Goal: Task Accomplishment & Management: Complete application form

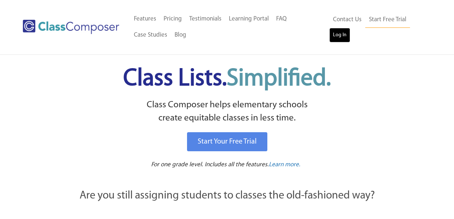
click at [342, 34] on link "Log In" at bounding box center [339, 35] width 21 height 15
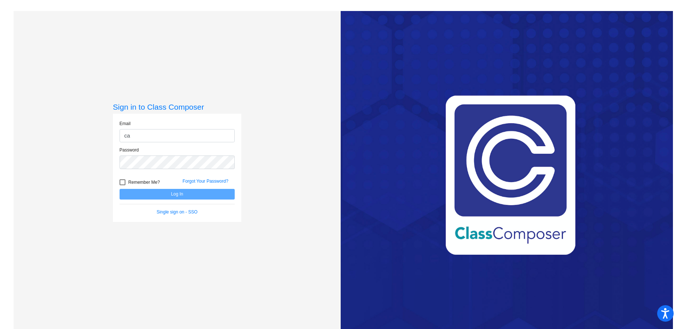
type input "carly.nebel@hesperiausd.org"
click at [122, 181] on div at bounding box center [122, 182] width 6 height 6
click at [122, 185] on input "Remember Me?" at bounding box center [122, 185] width 0 height 0
checkbox input "true"
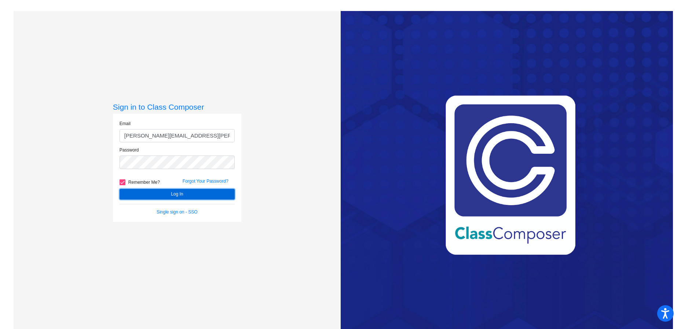
click at [132, 191] on button "Log In" at bounding box center [176, 194] width 115 height 11
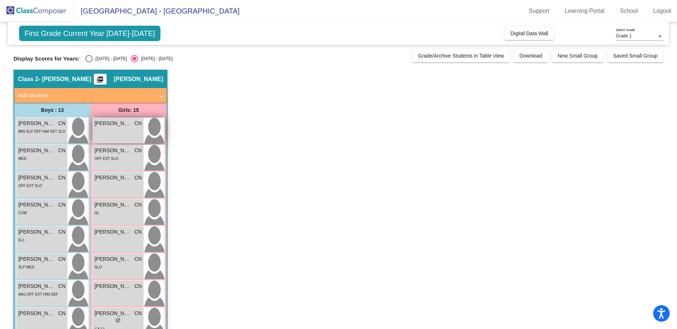
click at [108, 129] on div "Alyna Garcia-Alvarado CN lock do_not_disturb_alt" at bounding box center [118, 131] width 51 height 26
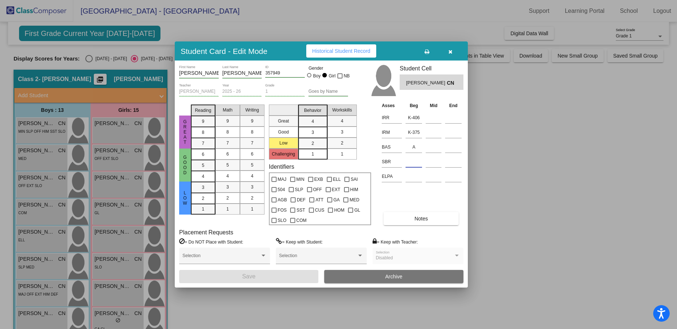
click at [412, 159] on input at bounding box center [414, 161] width 16 height 11
type input "low"
click at [279, 276] on button "Save" at bounding box center [248, 276] width 139 height 13
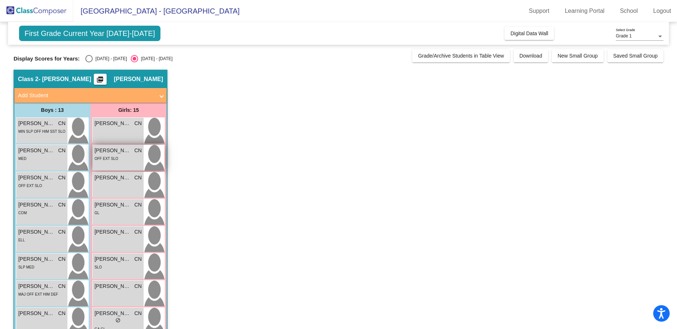
click at [121, 163] on div "Catalina Beltran CN lock do_not_disturb_alt OFF EXT SLO" at bounding box center [118, 158] width 51 height 26
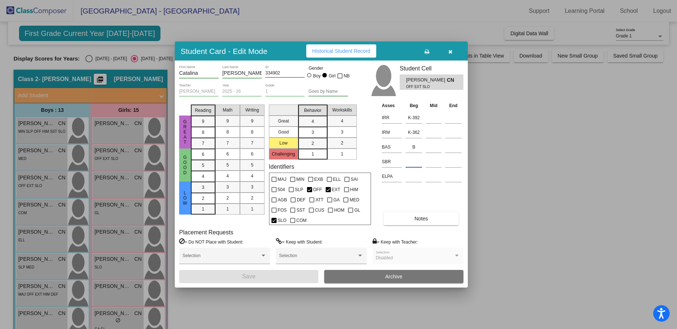
click at [416, 162] on input at bounding box center [414, 161] width 16 height 11
type input "low"
click at [250, 276] on span "Save" at bounding box center [248, 276] width 13 height 6
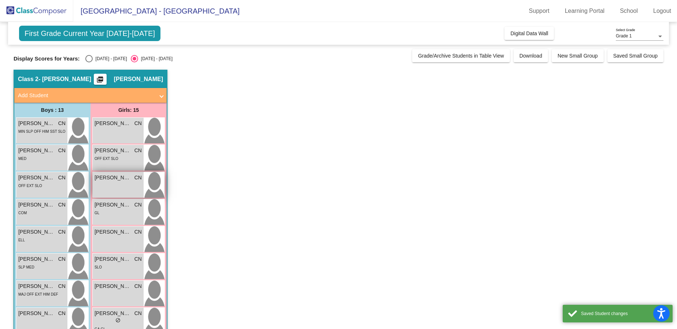
click at [126, 190] on div "Danni-Rose Vasquez CN lock do_not_disturb_alt" at bounding box center [118, 185] width 51 height 26
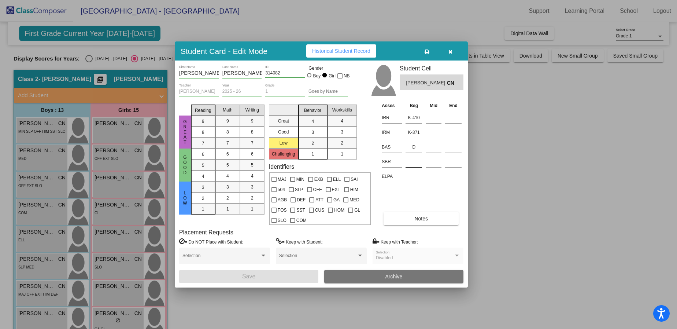
click at [414, 162] on input at bounding box center [414, 161] width 16 height 11
type input "low"
click at [270, 276] on button "Save" at bounding box center [248, 276] width 139 height 13
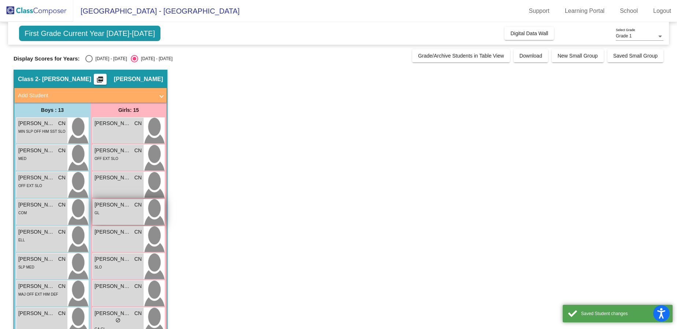
click at [125, 217] on div "Elinor Ackart CN lock do_not_disturb_alt GL" at bounding box center [118, 212] width 51 height 26
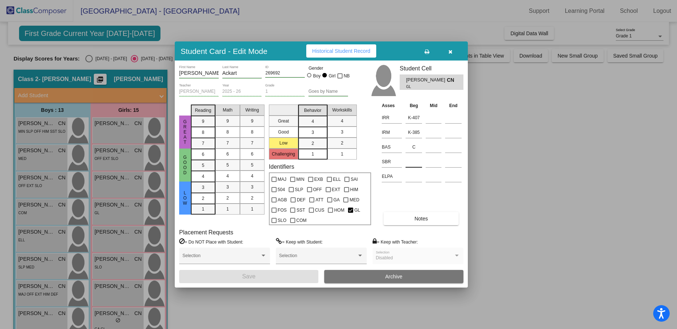
click at [409, 162] on input at bounding box center [414, 161] width 16 height 11
type input "low"
click at [294, 275] on button "Save" at bounding box center [248, 276] width 139 height 13
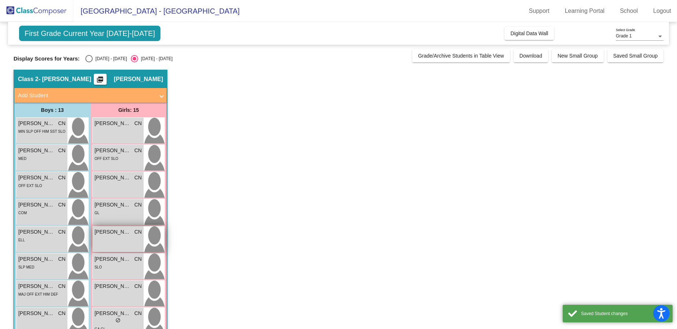
click at [129, 243] on div "Isabella Aguiar CN lock do_not_disturb_alt" at bounding box center [118, 239] width 51 height 26
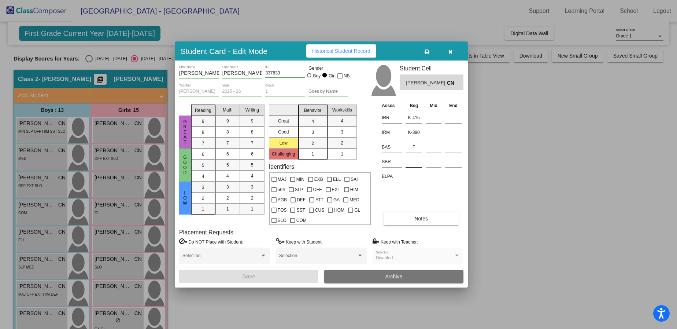
click at [416, 162] on input at bounding box center [414, 161] width 16 height 11
type input "low"
click at [275, 278] on button "Save" at bounding box center [248, 276] width 139 height 13
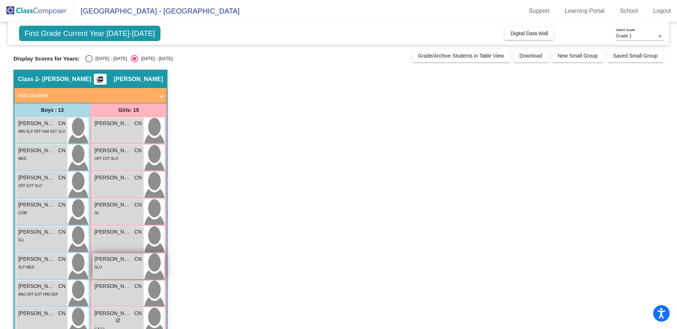
click at [128, 268] on div "SLO" at bounding box center [118, 267] width 47 height 8
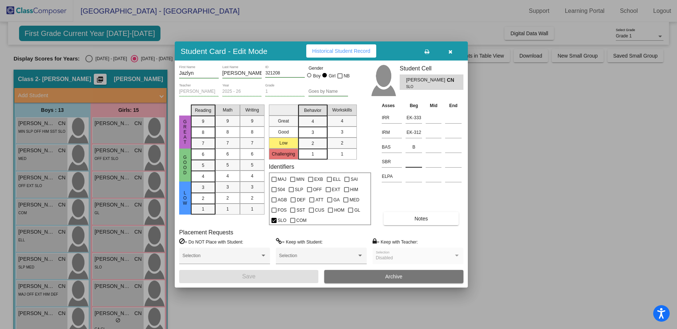
click at [415, 163] on input at bounding box center [414, 161] width 16 height 11
type input "low"
click at [294, 275] on button "Save" at bounding box center [248, 276] width 139 height 13
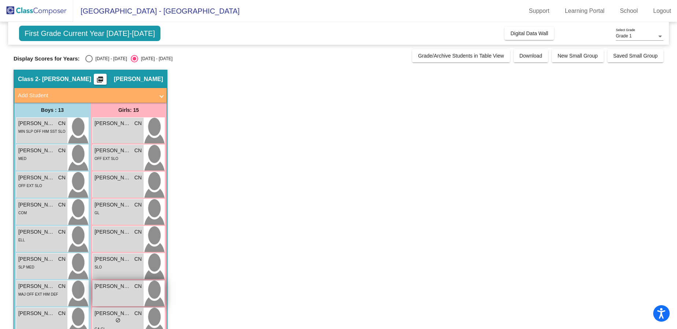
click at [123, 299] on div "Lauren Hebert CN lock do_not_disturb_alt" at bounding box center [118, 293] width 51 height 26
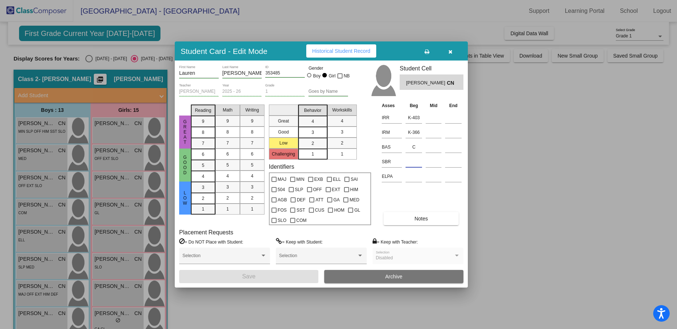
click at [414, 156] on input at bounding box center [414, 161] width 16 height 11
type input "low"
click at [292, 272] on button "Save" at bounding box center [248, 276] width 139 height 13
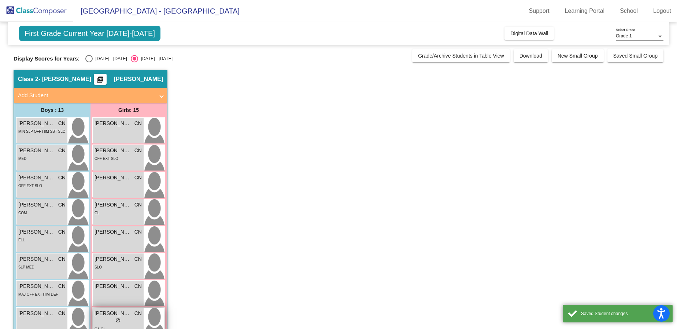
click at [130, 315] on span "Mackenzie Bulgarelli" at bounding box center [113, 313] width 37 height 8
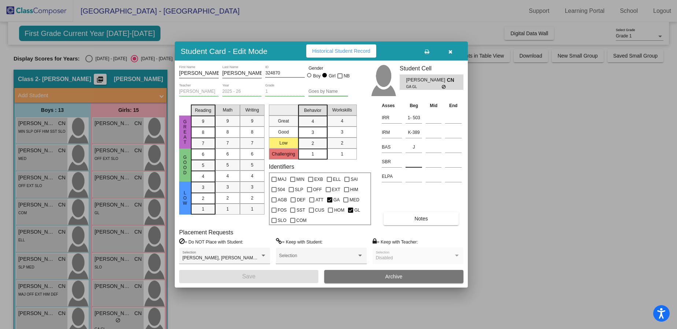
click at [416, 160] on input at bounding box center [414, 161] width 16 height 11
type input "low"
click at [273, 276] on button "Save" at bounding box center [248, 276] width 139 height 13
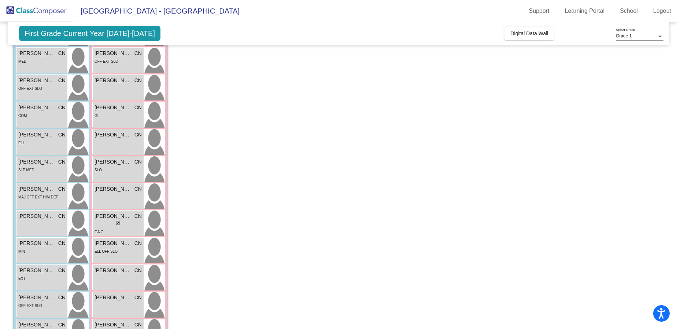
scroll to position [107, 0]
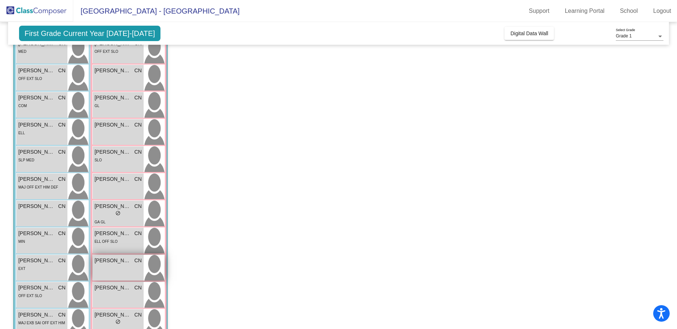
click at [113, 269] on div "Melanie Villa CN lock do_not_disturb_alt" at bounding box center [118, 268] width 51 height 26
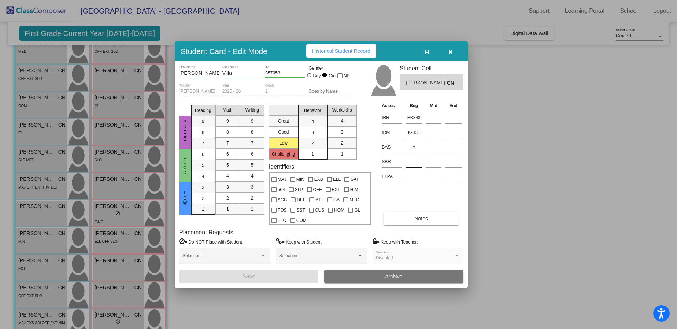
click at [415, 159] on input at bounding box center [414, 161] width 16 height 11
type input "s"
type input "med"
click at [229, 271] on button "Save" at bounding box center [248, 276] width 139 height 13
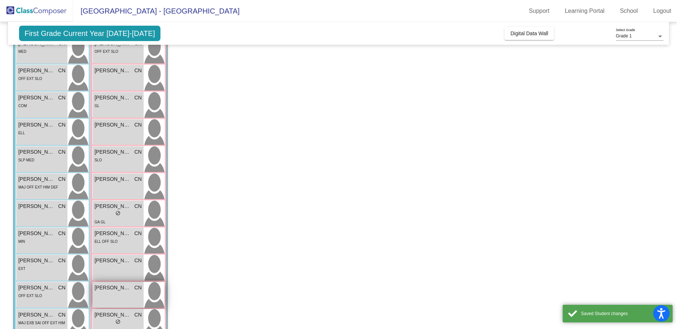
click at [117, 293] on div "Ronnie Mendez CN lock do_not_disturb_alt" at bounding box center [118, 295] width 51 height 26
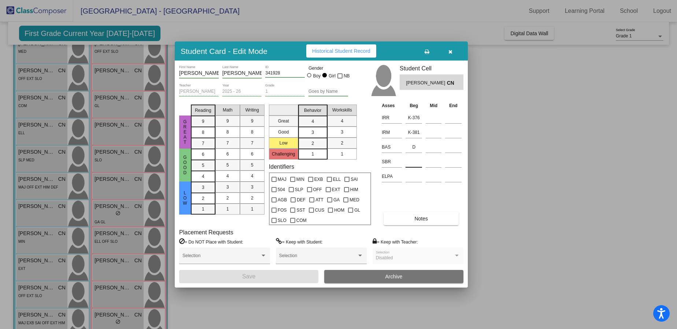
click at [416, 162] on input at bounding box center [414, 161] width 16 height 11
type input "low"
click at [296, 276] on button "Save" at bounding box center [248, 276] width 139 height 13
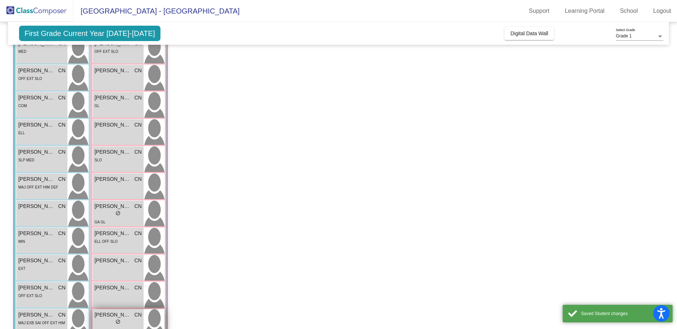
click at [124, 318] on div "lock do_not_disturb_alt" at bounding box center [118, 322] width 47 height 8
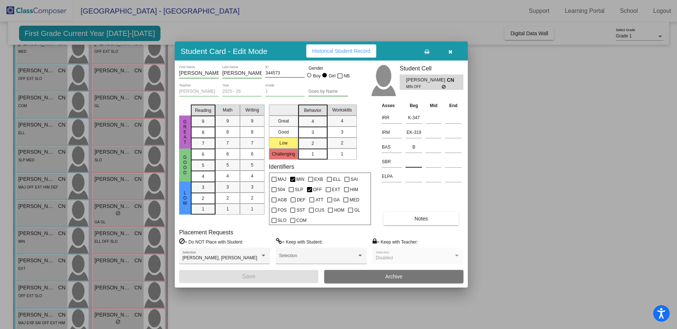
click at [409, 162] on input at bounding box center [414, 161] width 16 height 11
type input "med"
click at [261, 273] on button "Save" at bounding box center [248, 276] width 139 height 13
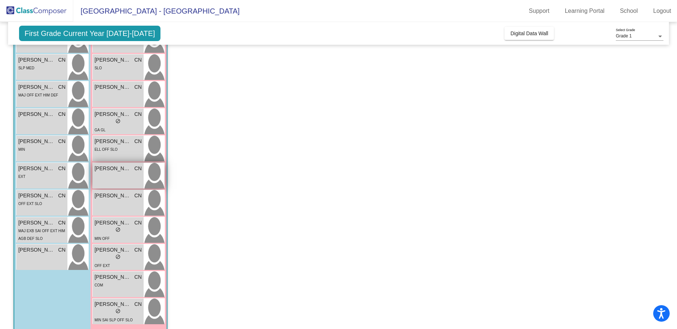
scroll to position [205, 0]
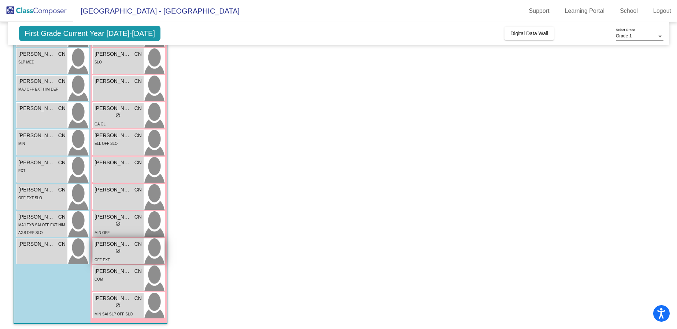
click at [124, 250] on div "lock do_not_disturb_alt" at bounding box center [118, 252] width 47 height 8
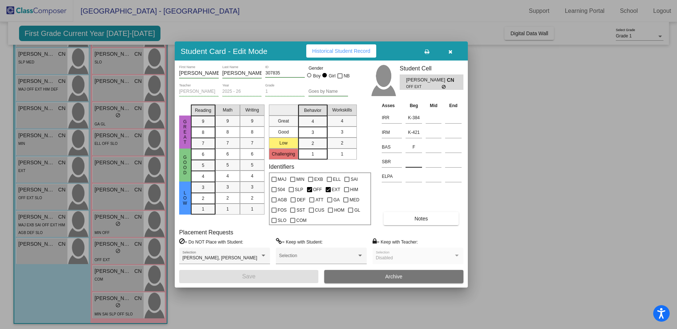
click at [411, 162] on input at bounding box center [414, 161] width 16 height 11
type input "low"
click at [274, 276] on button "Save" at bounding box center [248, 276] width 139 height 13
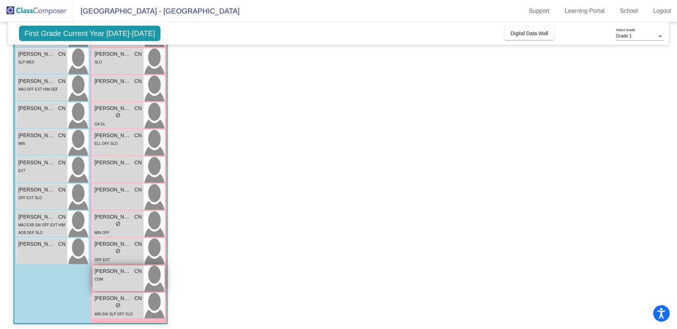
click at [123, 279] on div "COM" at bounding box center [118, 279] width 47 height 8
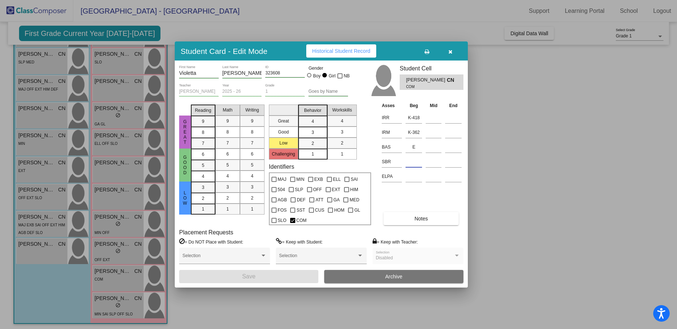
click at [414, 159] on input at bounding box center [414, 161] width 16 height 11
type input "low"
click at [289, 272] on button "Save" at bounding box center [248, 276] width 139 height 13
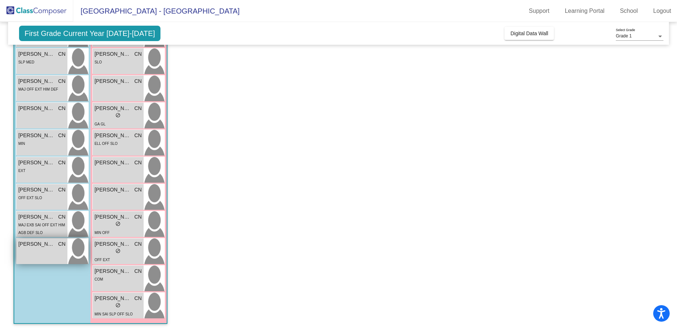
click at [40, 248] on div "Zayn Bustamante CN lock do_not_disturb_alt" at bounding box center [41, 251] width 51 height 26
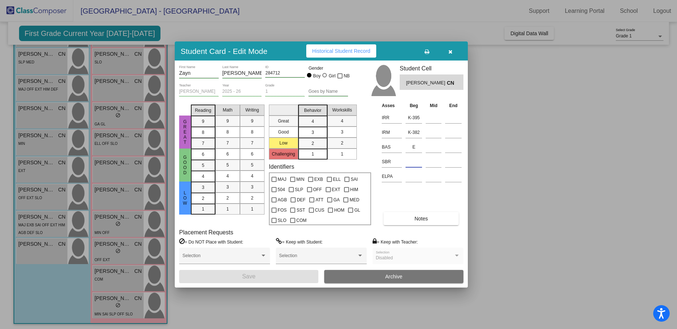
click at [414, 161] on input at bounding box center [414, 161] width 16 height 11
type input "low"
click at [281, 276] on button "Save" at bounding box center [248, 276] width 139 height 13
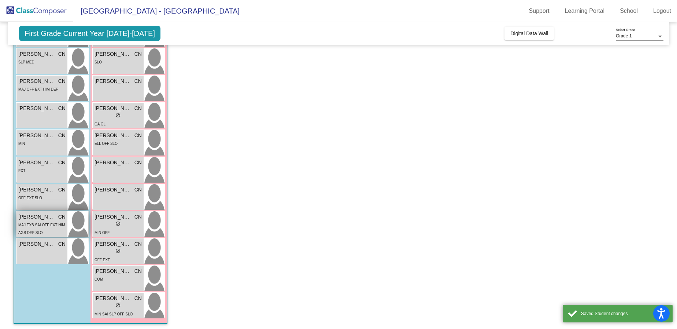
click at [46, 222] on div "MAJ EXB SAI OFF EXT HIM AGB DEF SLO" at bounding box center [41, 228] width 47 height 15
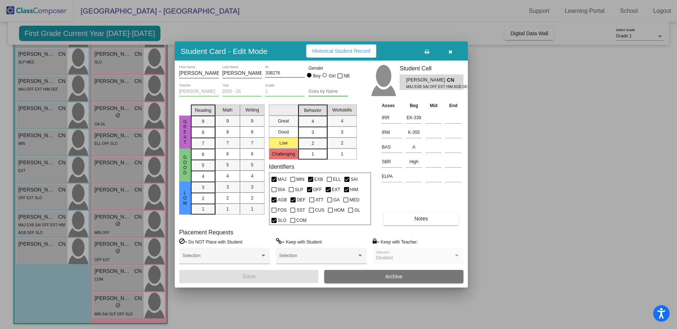
click at [452, 46] on button "button" at bounding box center [450, 50] width 23 height 13
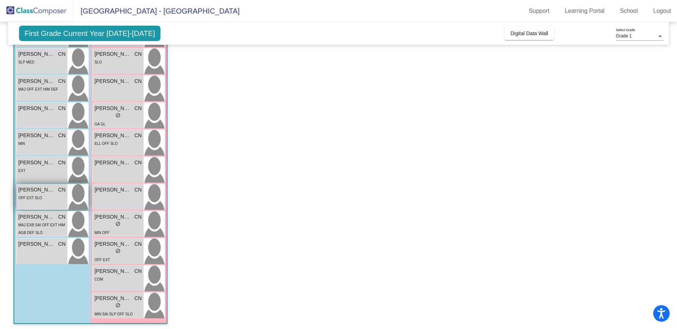
click at [41, 198] on span "OFF EXT SLO" at bounding box center [30, 198] width 24 height 4
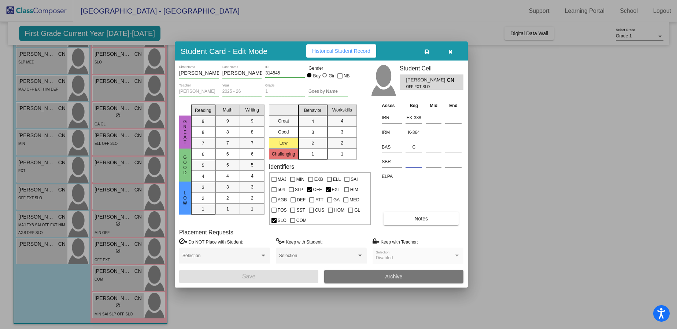
click at [415, 158] on input at bounding box center [414, 161] width 16 height 11
type input "low"
click at [298, 273] on button "Save" at bounding box center [248, 276] width 139 height 13
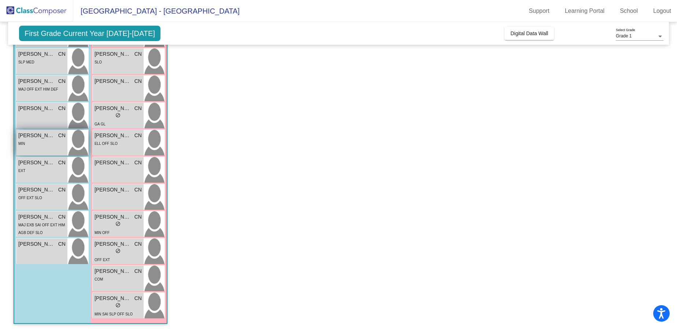
click at [40, 149] on div "Noah Arce CN lock do_not_disturb_alt MIN" at bounding box center [41, 143] width 51 height 26
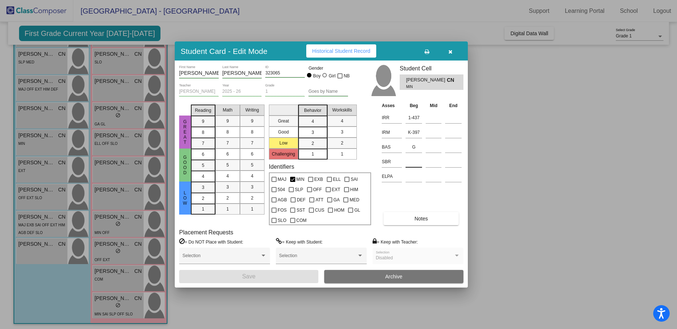
click at [415, 162] on input at bounding box center [414, 161] width 16 height 11
type input "low"
click at [298, 274] on button "Save" at bounding box center [248, 276] width 139 height 13
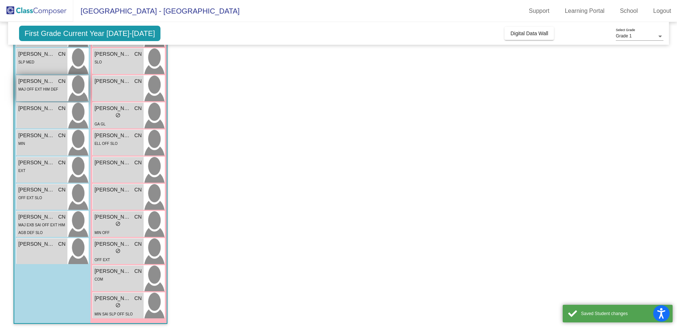
click at [45, 95] on div "Joshua Deluna CN lock do_not_disturb_alt MAJ OFF EXT HIM DEF" at bounding box center [41, 88] width 51 height 26
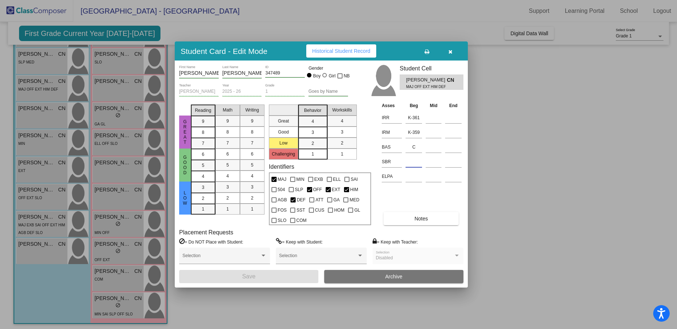
click at [415, 158] on input at bounding box center [414, 161] width 16 height 11
type input "med"
click at [276, 276] on button "Save" at bounding box center [248, 276] width 139 height 13
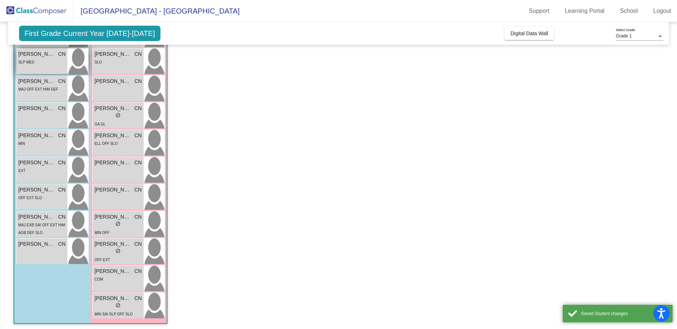
click at [43, 56] on span "Jason Triplett" at bounding box center [36, 54] width 37 height 8
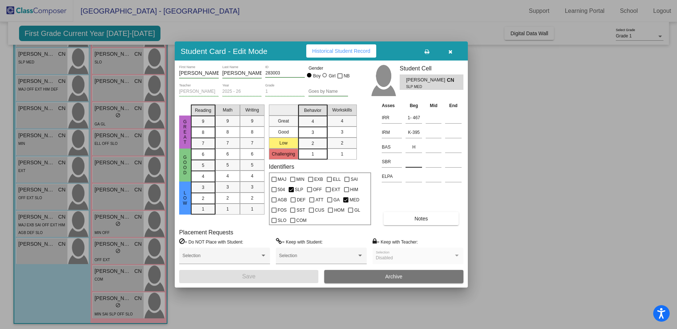
click at [417, 160] on input at bounding box center [414, 161] width 16 height 11
type input "low"
click at [295, 275] on button "Save" at bounding box center [248, 276] width 139 height 13
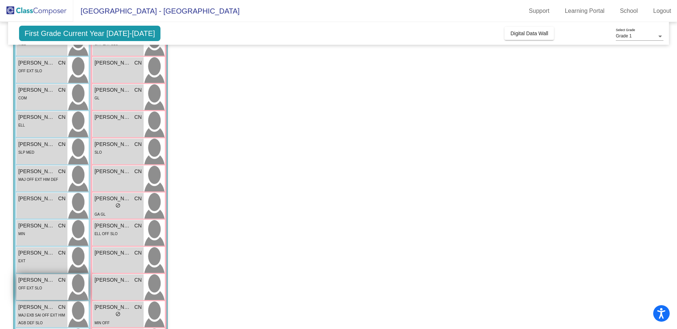
scroll to position [113, 0]
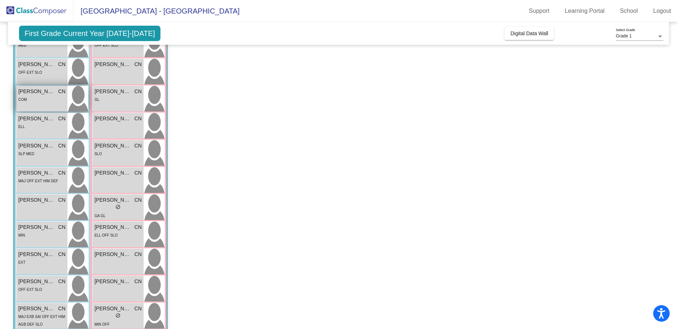
click at [39, 105] on div "Isaiah Rojas CN lock do_not_disturb_alt COM" at bounding box center [41, 99] width 51 height 26
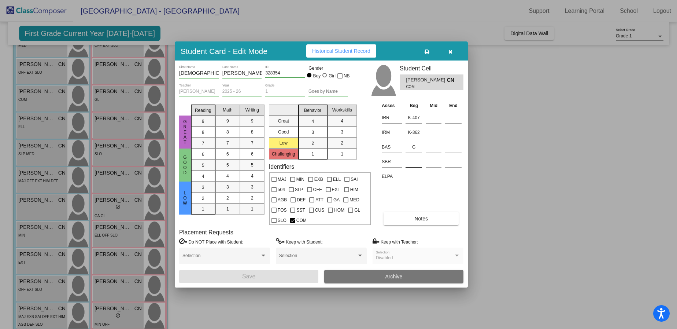
click at [415, 157] on input at bounding box center [414, 161] width 16 height 11
type input "low"
click at [284, 276] on button "Save" at bounding box center [248, 276] width 139 height 13
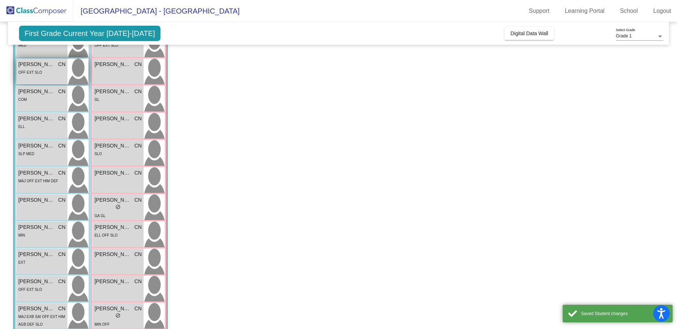
click at [46, 70] on div "OFF EXT SLO" at bounding box center [41, 72] width 47 height 8
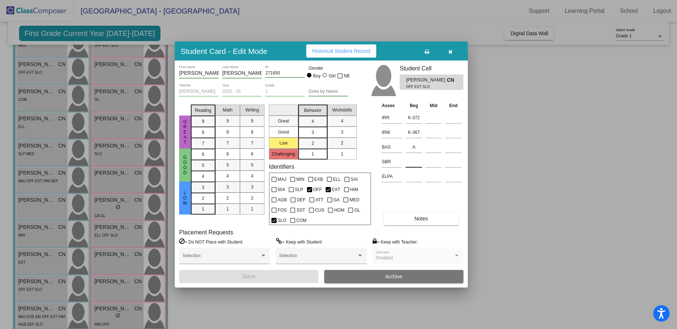
click at [412, 163] on input at bounding box center [414, 161] width 16 height 11
type input "some"
click at [284, 275] on button "Save" at bounding box center [248, 276] width 139 height 13
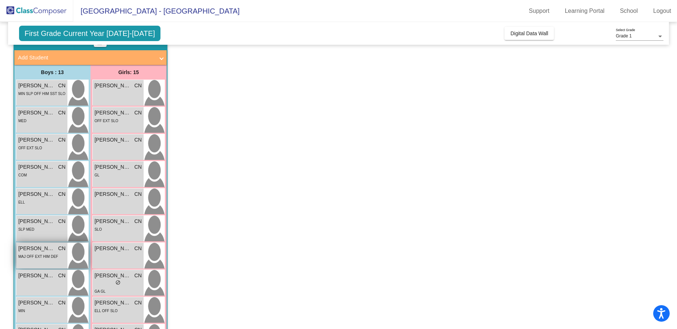
scroll to position [34, 0]
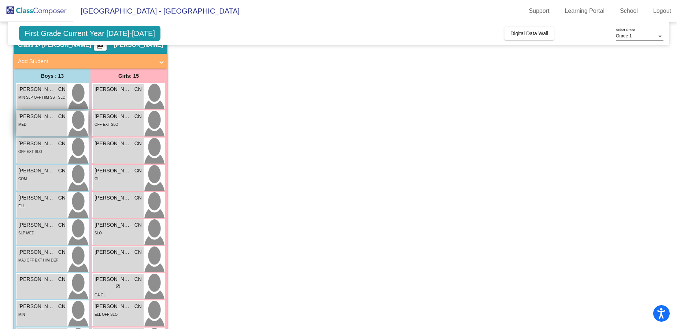
click at [43, 130] on div "Colton Raines CN lock do_not_disturb_alt MED" at bounding box center [41, 124] width 51 height 26
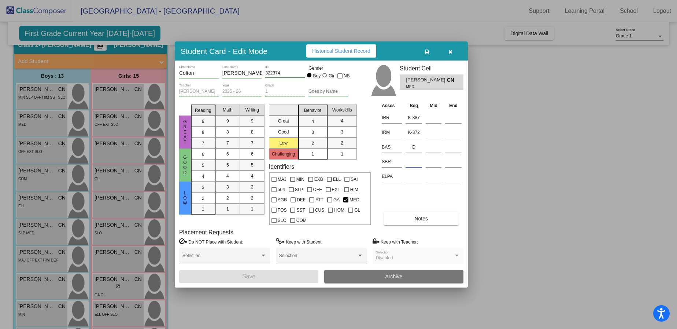
click at [416, 159] on input at bounding box center [414, 161] width 16 height 11
type input "low"
click at [274, 279] on button "Save" at bounding box center [248, 276] width 139 height 13
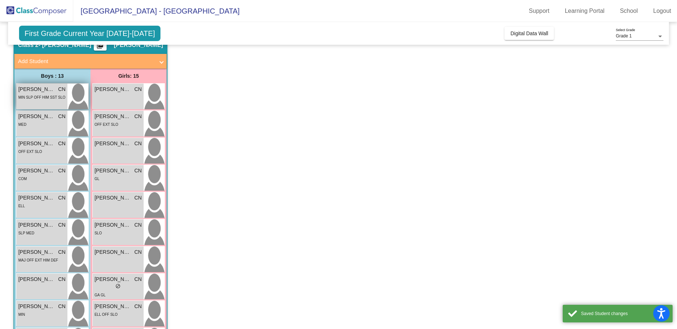
click at [53, 98] on span "MIN SLP OFF HIM SST SLO" at bounding box center [41, 97] width 47 height 4
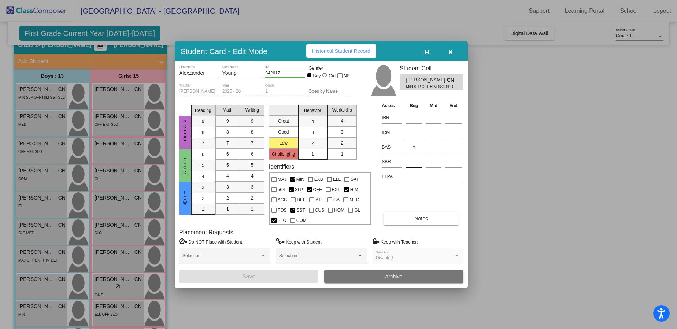
click at [414, 161] on input at bounding box center [414, 161] width 16 height 11
type input "some"
click at [414, 132] on input at bounding box center [414, 132] width 16 height 11
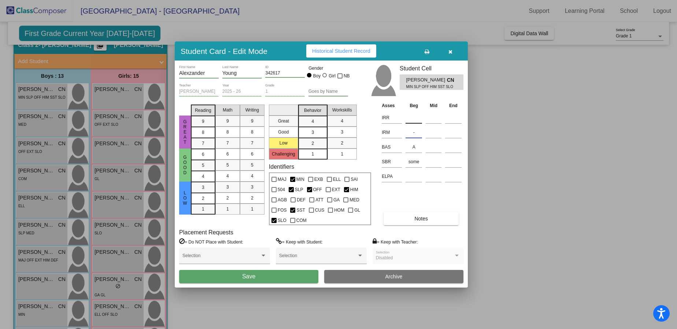
type input "-"
click at [414, 117] on input at bounding box center [414, 117] width 16 height 11
type input "-"
click at [417, 132] on input "-" at bounding box center [414, 132] width 16 height 11
type input "NT"
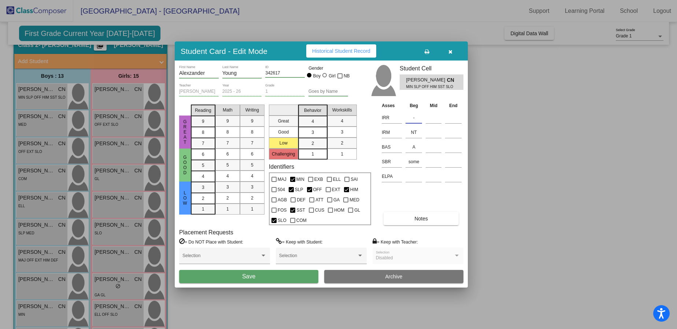
click at [417, 118] on input "-" at bounding box center [414, 117] width 16 height 11
type input "NT"
click at [260, 274] on button "Save" at bounding box center [248, 276] width 139 height 13
